Goal: Connect with others: Connect with others

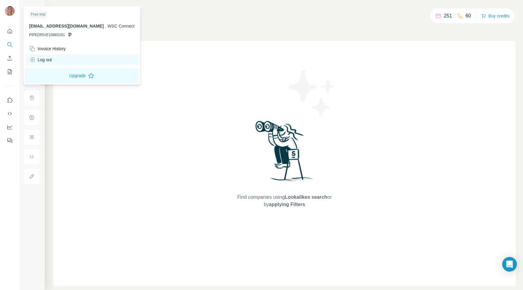
click at [39, 61] on div "Log out" at bounding box center [40, 60] width 23 height 6
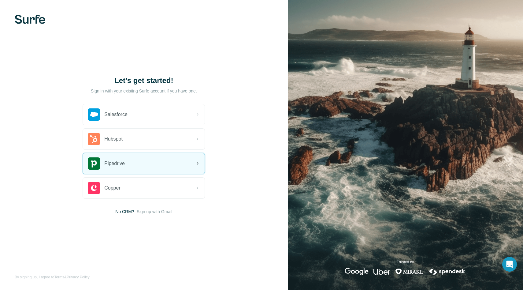
click at [149, 162] on div "Pipedrive" at bounding box center [144, 163] width 122 height 21
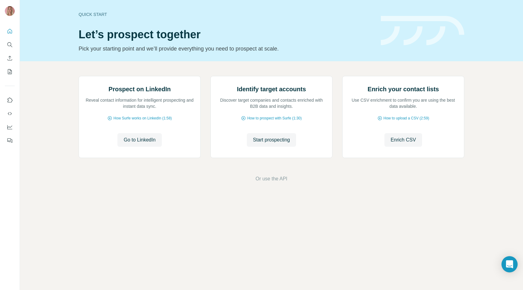
click at [509, 261] on icon "Open Intercom Messenger" at bounding box center [509, 264] width 7 height 8
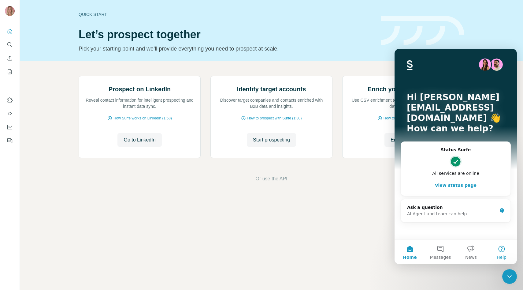
click at [502, 254] on button "Help" at bounding box center [501, 251] width 31 height 24
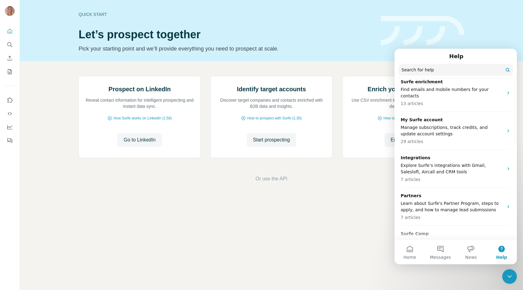
scroll to position [174, 0]
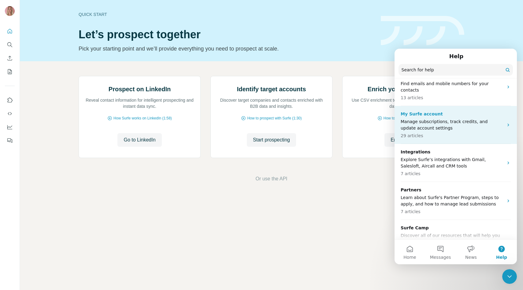
click at [465, 132] on p "29 articles" at bounding box center [452, 135] width 103 height 6
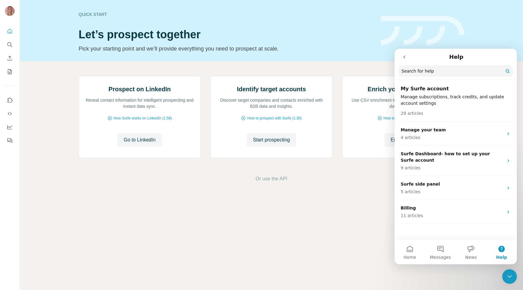
click at [451, 102] on p "Manage subscriptions, track credits, and update account settings" at bounding box center [456, 100] width 110 height 13
click at [421, 90] on h2 "My Surfe account" at bounding box center [456, 88] width 110 height 7
click at [489, 37] on div "Quick start Let’s prospect together Pick your starting point and we’ll provide …" at bounding box center [271, 30] width 503 height 61
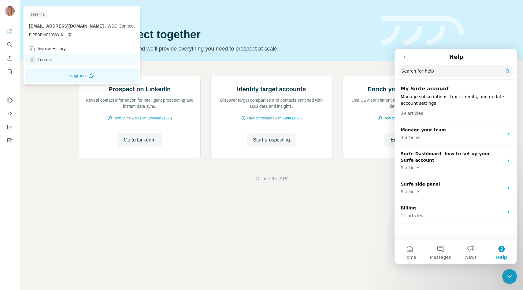
click at [39, 57] on div "Log out" at bounding box center [40, 60] width 23 height 6
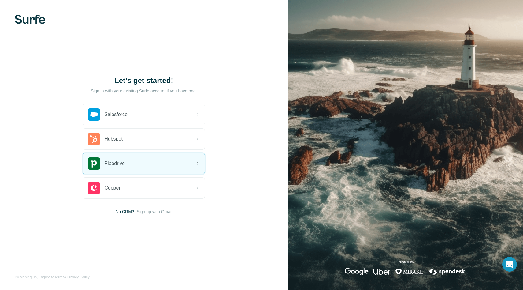
click at [138, 166] on div "Pipedrive" at bounding box center [144, 163] width 122 height 21
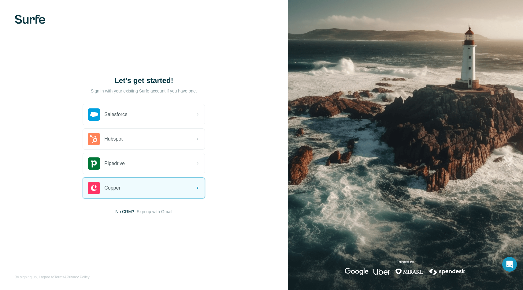
click at [160, 214] on div "Let’s get started! Sign in with your existing Surfe account if you have one. Sa…" at bounding box center [144, 145] width 288 height 290
click at [162, 211] on span "Sign up with Gmail" at bounding box center [155, 211] width 36 height 6
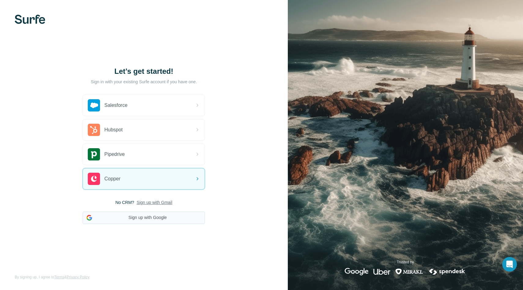
click at [161, 218] on button "Sign up with Google" at bounding box center [144, 217] width 122 height 12
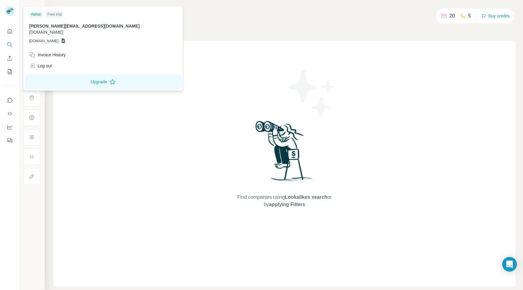
click at [9, 11] on icon at bounding box center [8, 11] width 5 height 3
click at [10, 29] on icon "Quick start" at bounding box center [10, 31] width 6 height 6
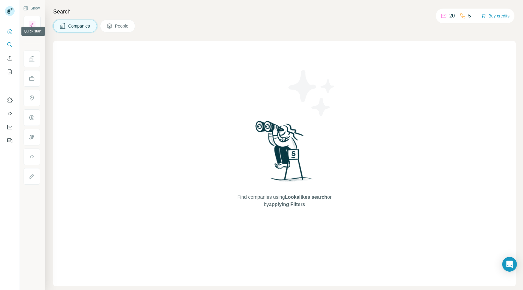
click at [9, 32] on icon "Quick start" at bounding box center [10, 31] width 5 height 5
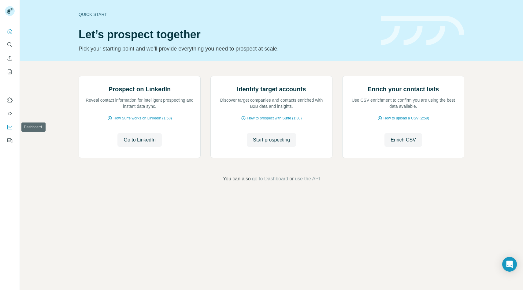
click at [10, 129] on icon "Dashboard" at bounding box center [9, 127] width 5 height 4
